Goal: Find specific page/section: Find specific page/section

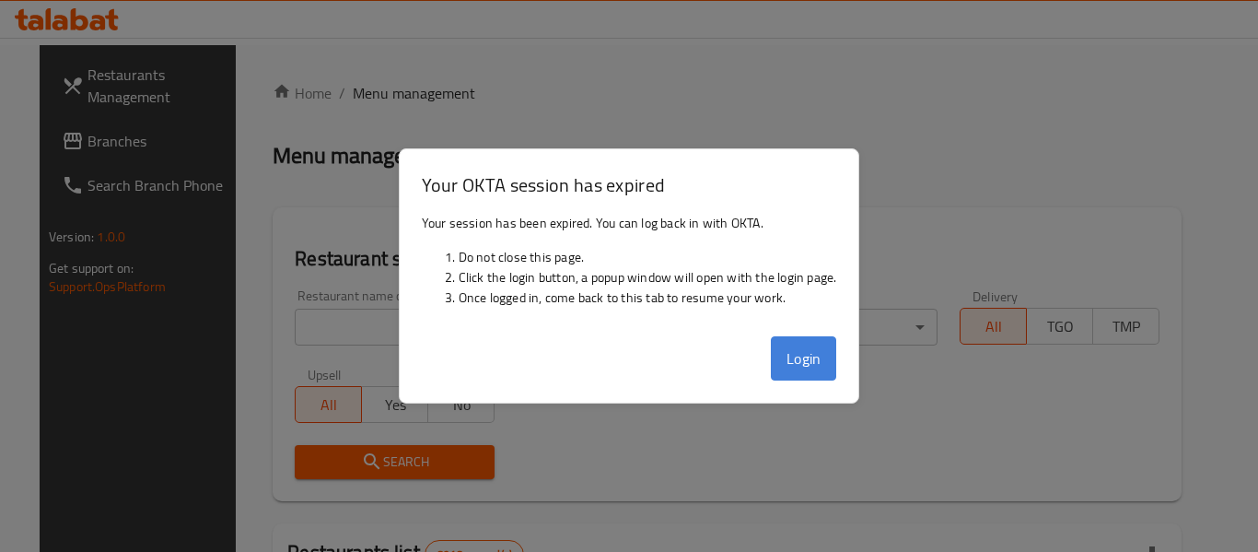
click at [791, 351] on button "Login" at bounding box center [804, 358] width 66 height 44
click at [795, 353] on div "Verticals All ​" at bounding box center [839, 317] width 222 height 78
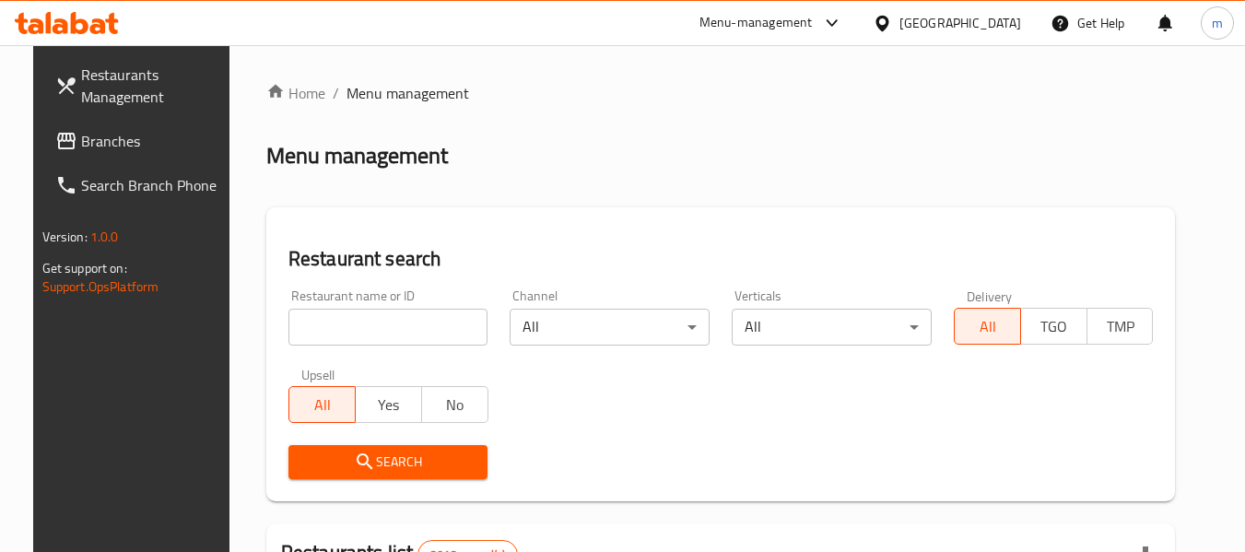
click at [813, 16] on div "Menu-management" at bounding box center [755, 23] width 113 height 22
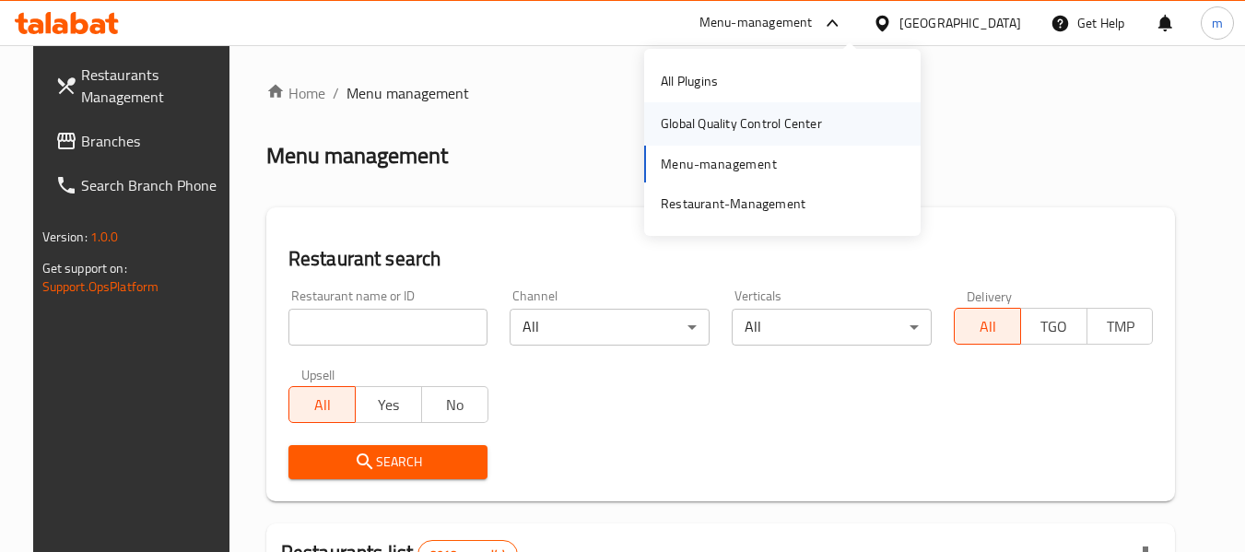
click at [726, 117] on div "Global Quality Control Center" at bounding box center [741, 123] width 161 height 20
